Goal: Transaction & Acquisition: Purchase product/service

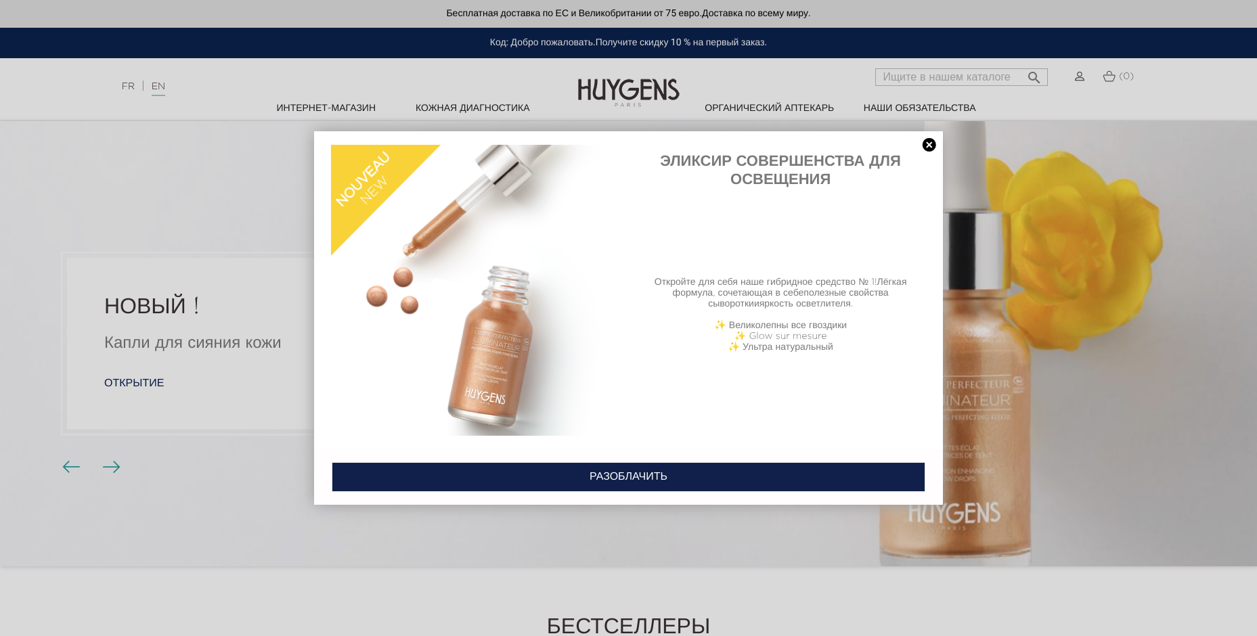
click at [925, 147] on link at bounding box center [929, 145] width 19 height 14
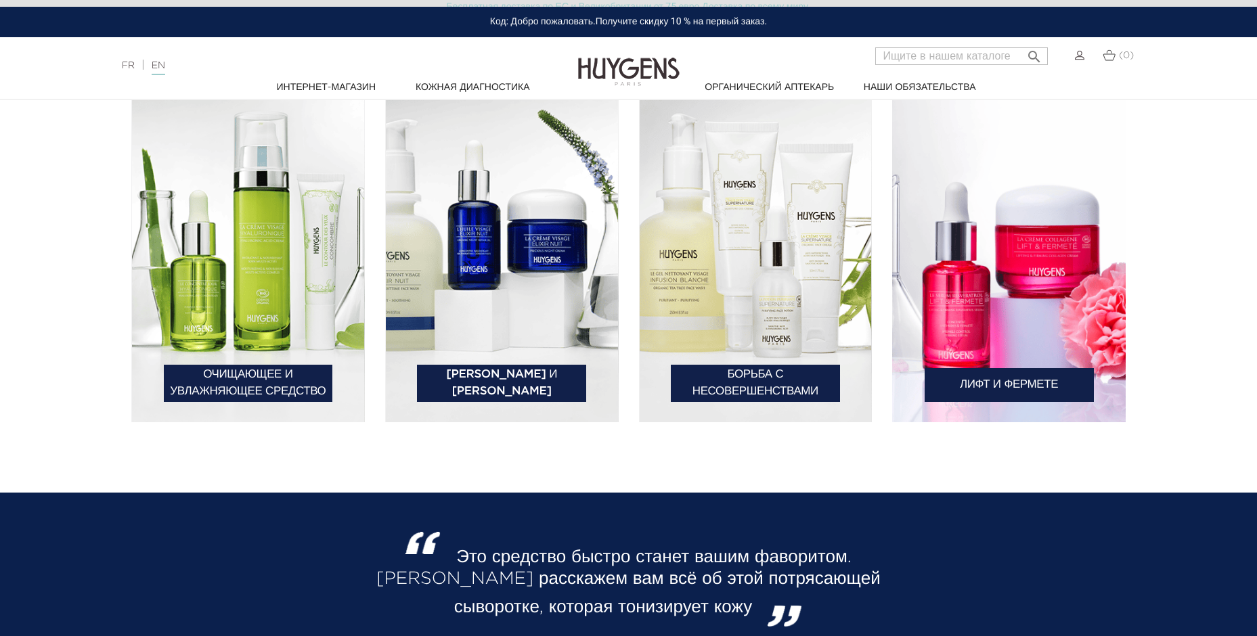
scroll to position [2166, 0]
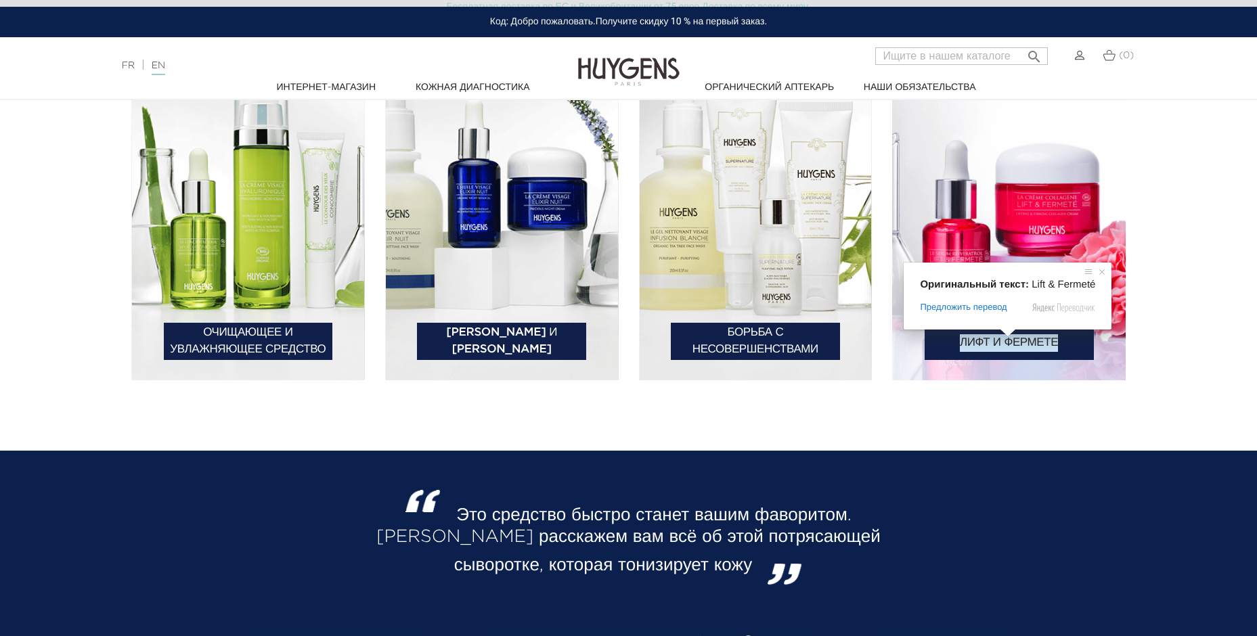
click at [1006, 343] on ya-tr-span "Лифт и Фермете" at bounding box center [1009, 343] width 98 height 18
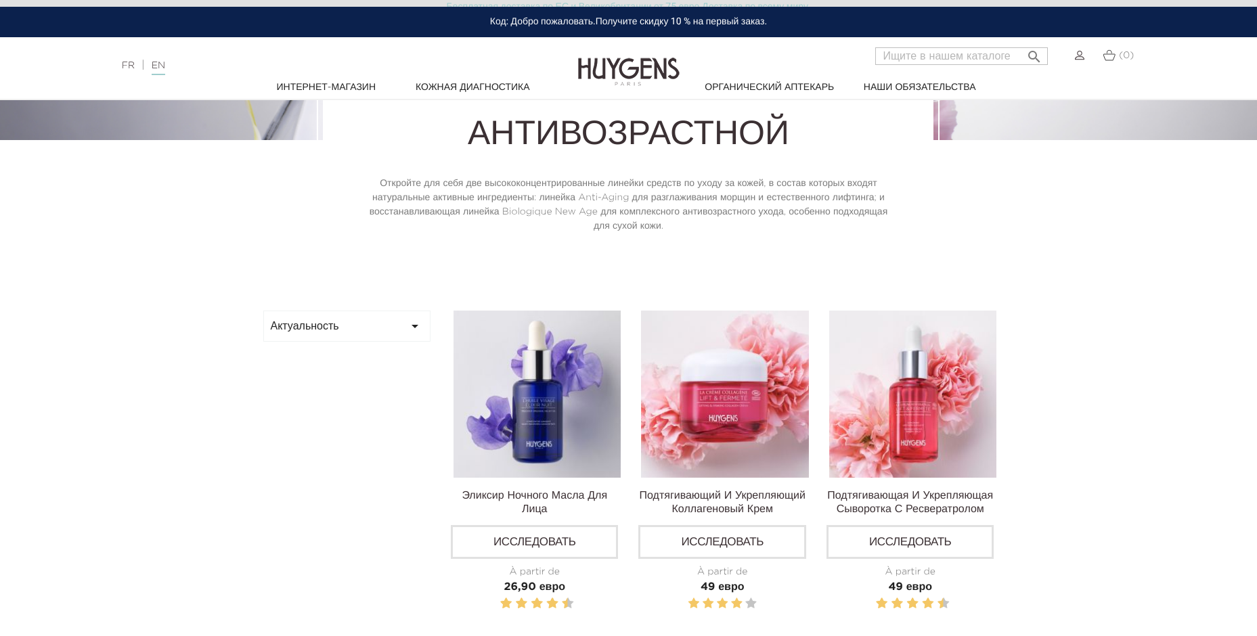
scroll to position [338, 0]
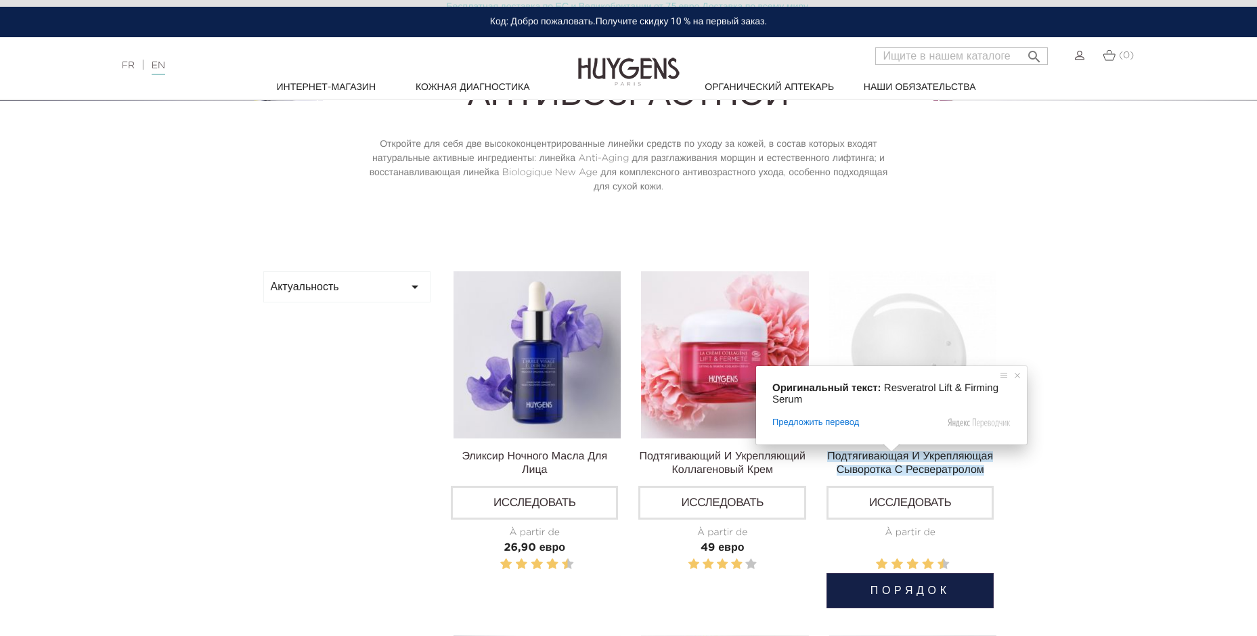
click at [894, 459] on ya-tr-span "Подтягивающая и укрепляющая сыворотка с ресвератролом" at bounding box center [910, 463] width 166 height 24
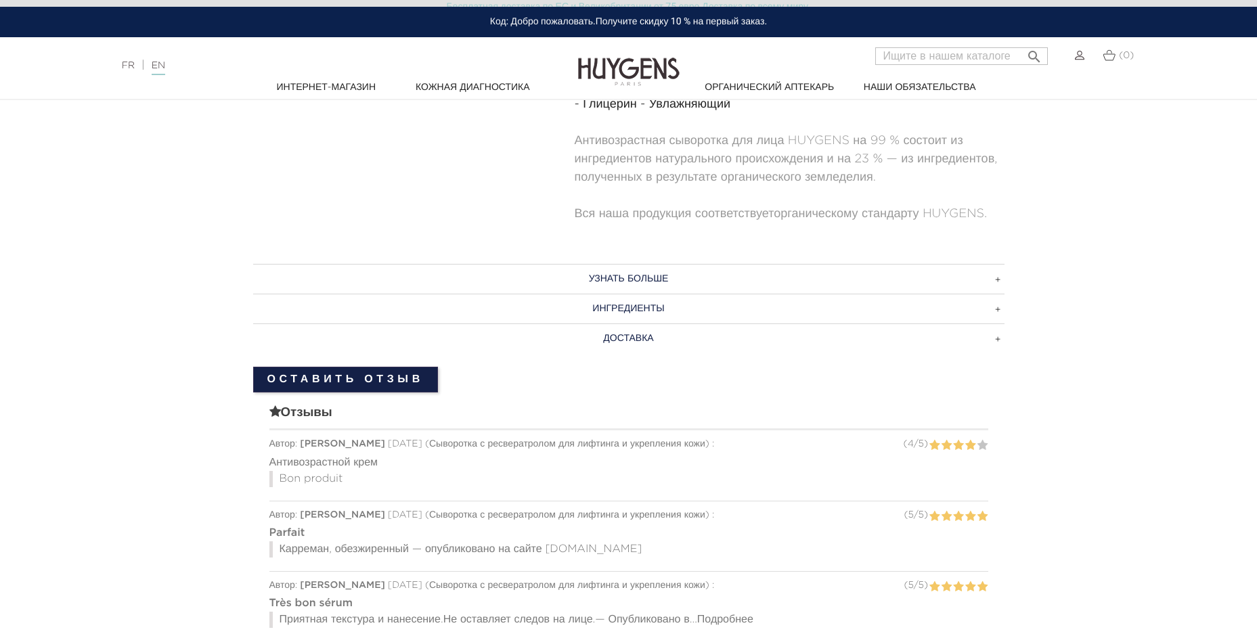
scroll to position [948, 0]
